Goal: Transaction & Acquisition: Obtain resource

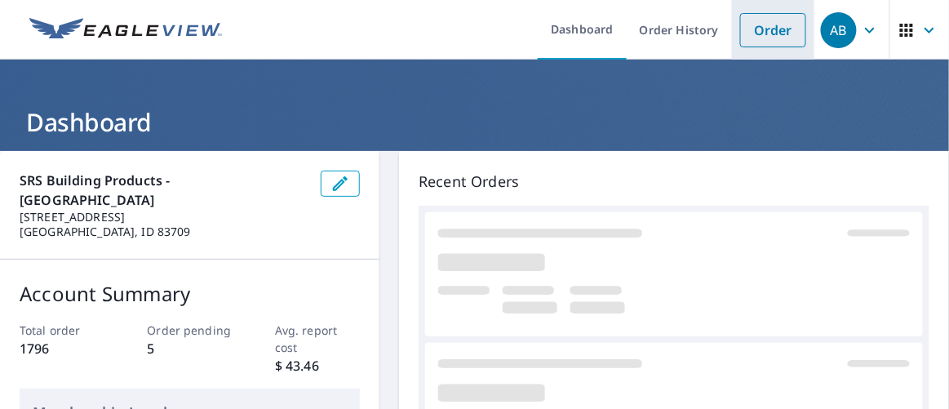
click at [757, 29] on link "Order" at bounding box center [773, 30] width 66 height 34
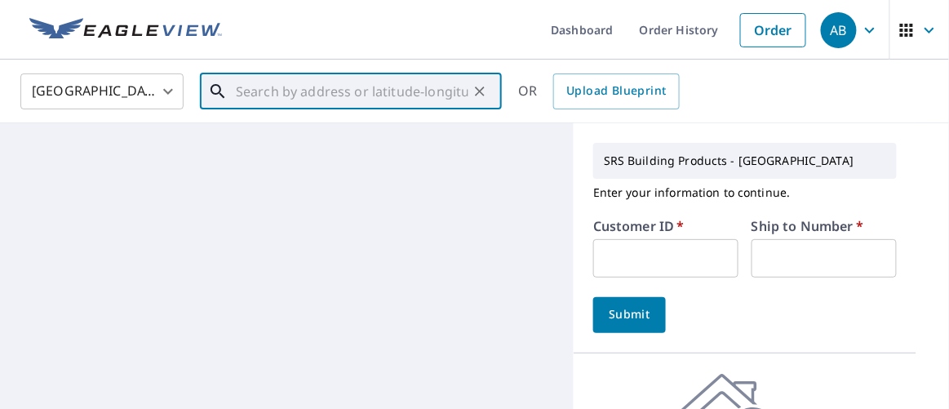
click at [282, 94] on input "text" at bounding box center [352, 92] width 233 height 46
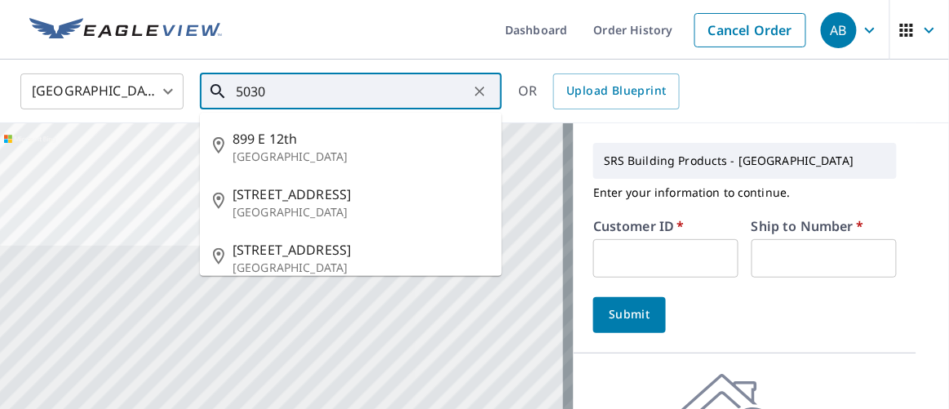
click at [282, 94] on input "5030" at bounding box center [352, 92] width 233 height 46
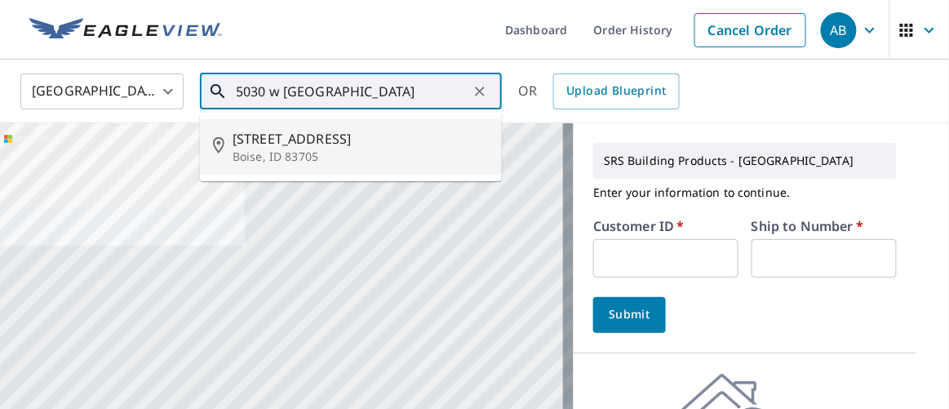
click at [282, 147] on span "[STREET_ADDRESS]" at bounding box center [361, 139] width 256 height 20
type input "[STREET_ADDRESS]"
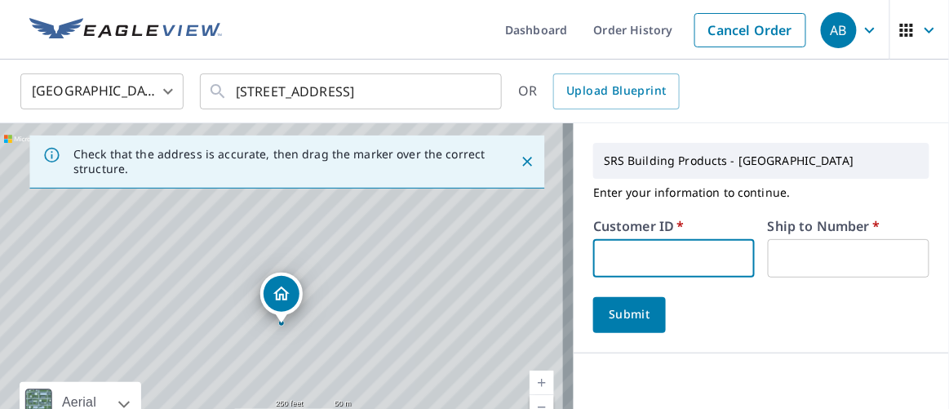
drag, startPoint x: 630, startPoint y: 247, endPoint x: 637, endPoint y: 253, distance: 8.7
click at [630, 247] on input "text" at bounding box center [674, 258] width 162 height 38
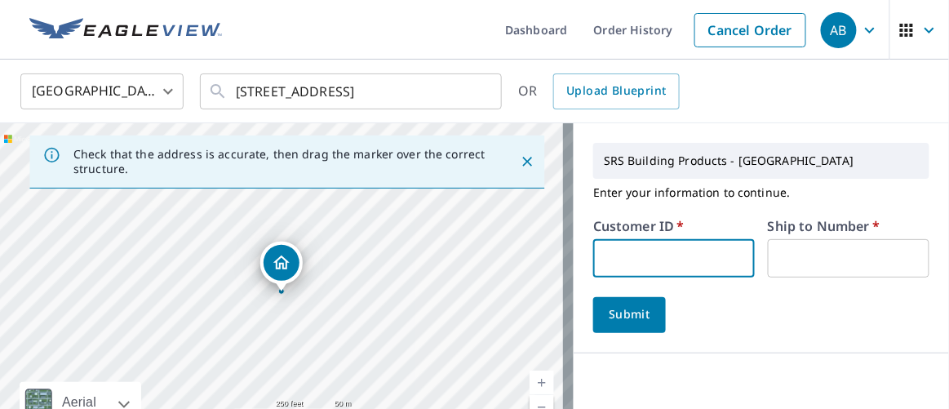
type input "moo326"
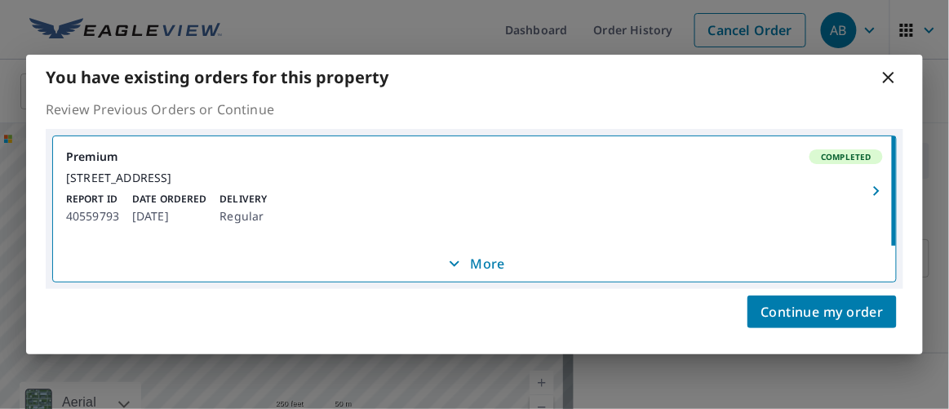
click at [803, 252] on body "AB AB Dashboard Order History Cancel Order AB [GEOGRAPHIC_DATA] US ​ [STREET_AD…" at bounding box center [474, 204] width 949 height 409
click at [876, 186] on icon "button" at bounding box center [877, 191] width 20 height 20
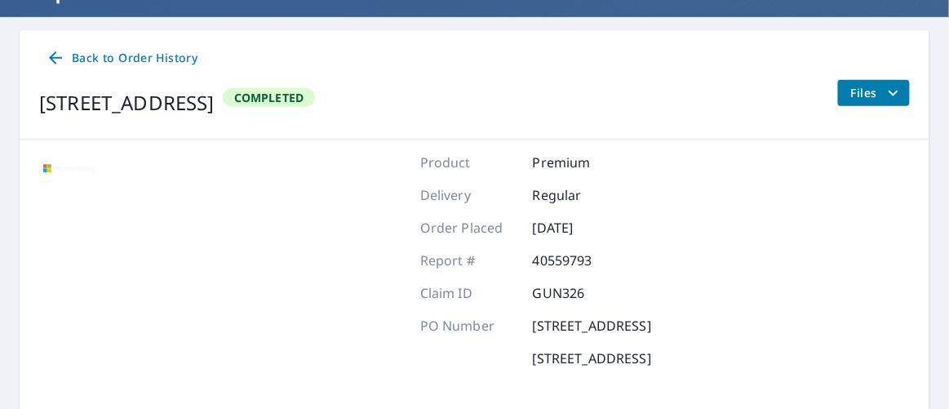
scroll to position [148, 0]
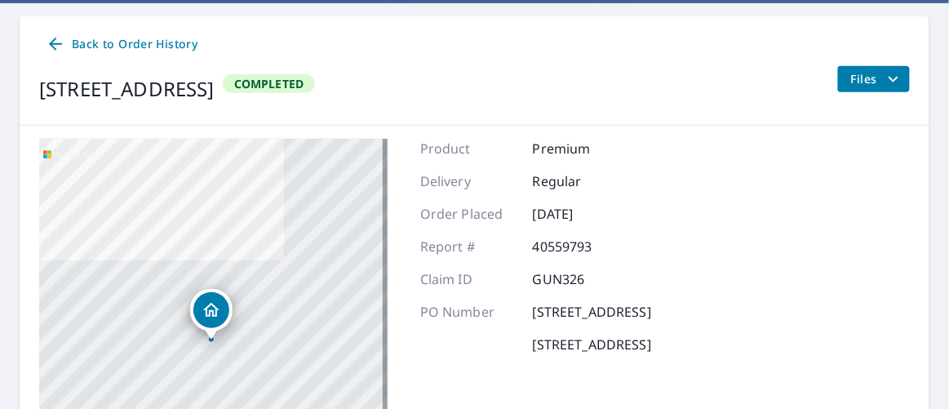
click at [884, 76] on icon "filesDropdownBtn-40559793" at bounding box center [894, 79] width 20 height 20
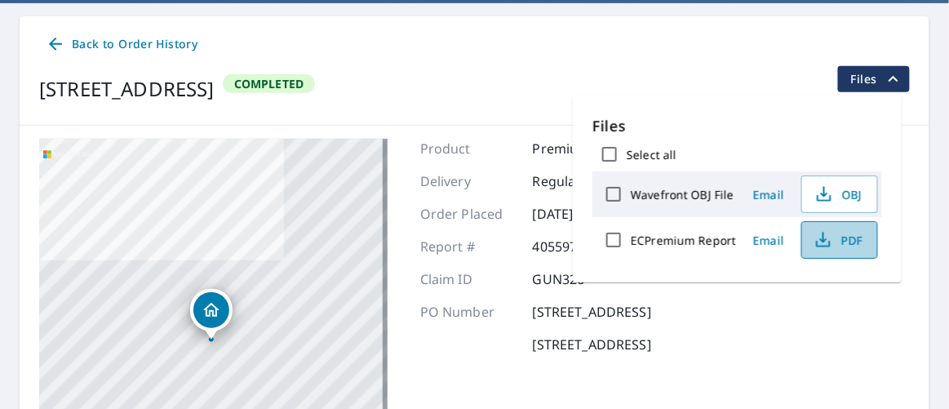
click at [824, 242] on icon "button" at bounding box center [824, 240] width 20 height 20
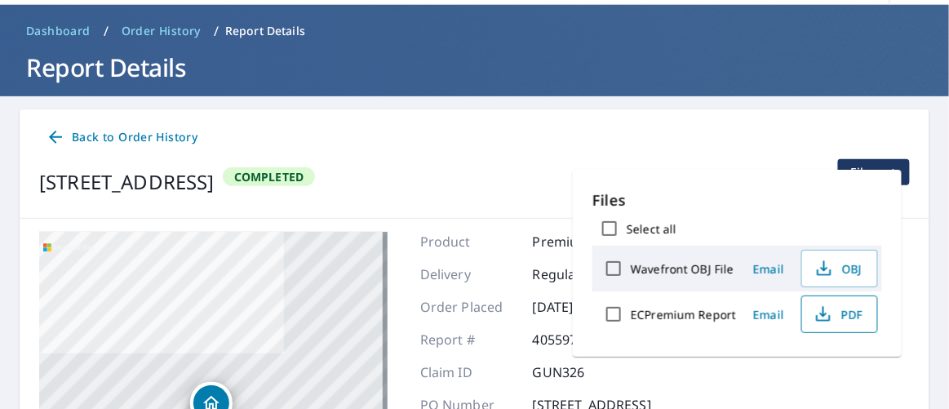
scroll to position [73, 0]
